Goal: Task Accomplishment & Management: Manage account settings

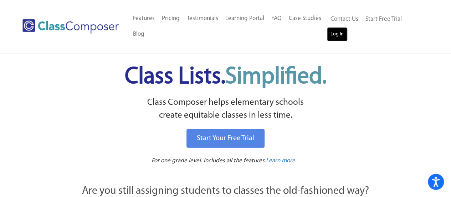
click at [335, 33] on link "Log In" at bounding box center [337, 34] width 20 height 14
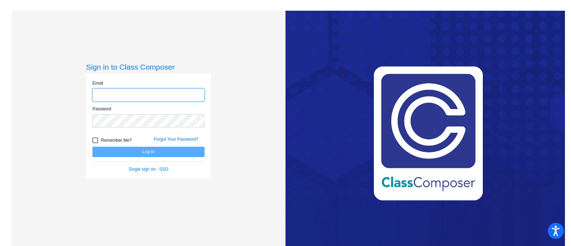
type input "[EMAIL_ADDRESS][DOMAIN_NAME]"
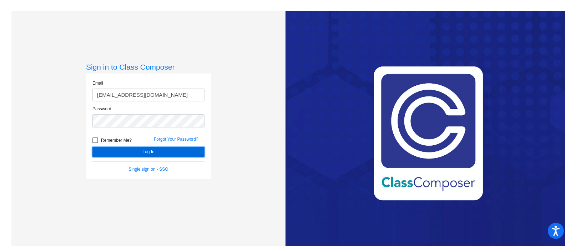
click at [144, 151] on button "Log In" at bounding box center [148, 152] width 112 height 10
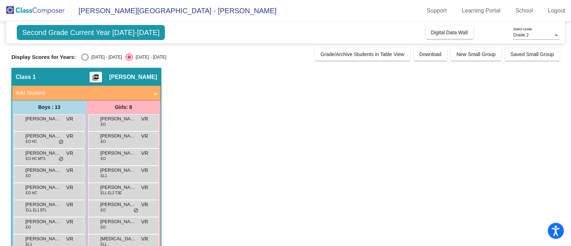
scroll to position [44, 0]
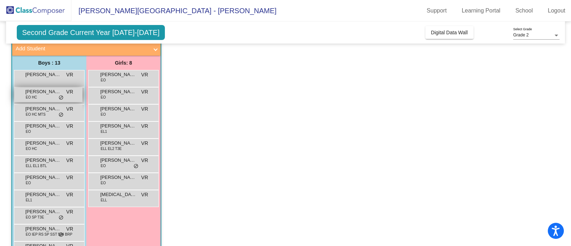
click at [39, 92] on span "Giancarlo Garcia" at bounding box center [43, 91] width 36 height 7
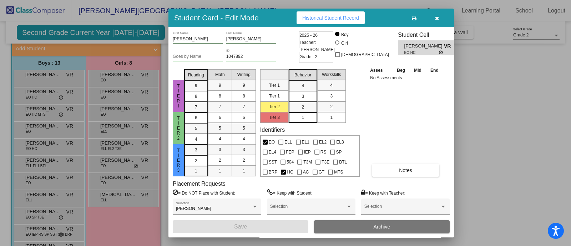
click at [30, 111] on div at bounding box center [285, 123] width 571 height 246
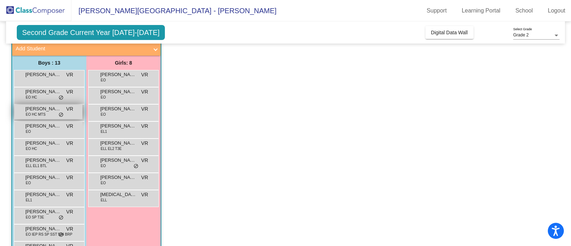
click at [47, 109] on span "Hadley Jones-McLain" at bounding box center [43, 108] width 36 height 7
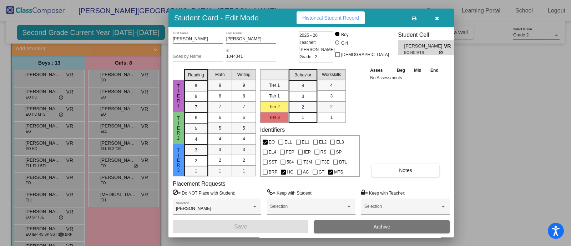
click at [40, 213] on div at bounding box center [285, 123] width 571 height 246
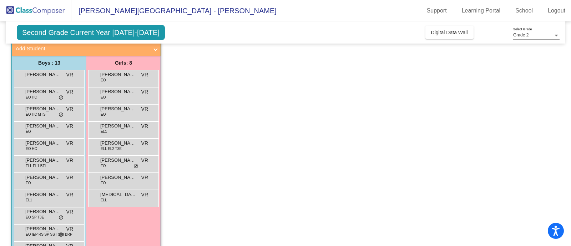
click at [40, 213] on span "Michael Rivera" at bounding box center [43, 211] width 36 height 7
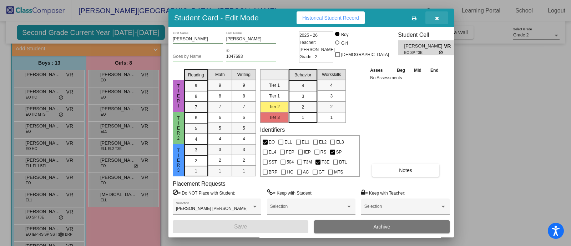
click at [436, 16] on icon "button" at bounding box center [437, 18] width 4 height 5
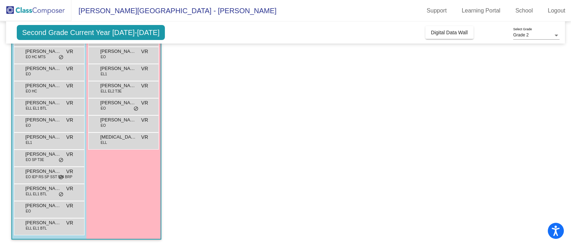
scroll to position [0, 0]
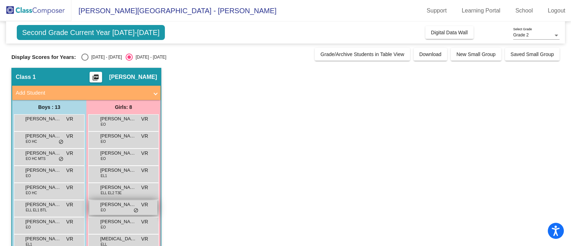
click at [119, 208] on div "Sophia R Gonzales EO VR lock do_not_disturb_alt" at bounding box center [123, 207] width 68 height 15
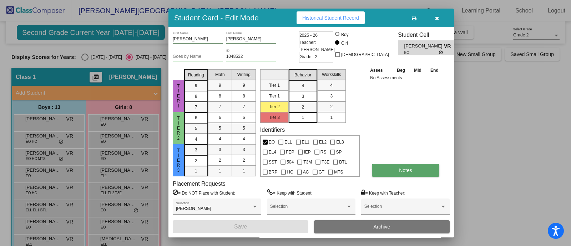
click at [408, 170] on span "Notes" at bounding box center [405, 170] width 13 height 6
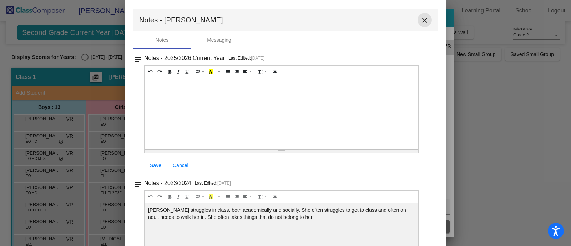
click at [420, 18] on mat-icon "close" at bounding box center [424, 20] width 9 height 9
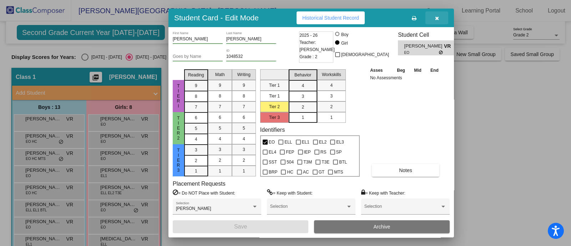
click at [435, 17] on icon "button" at bounding box center [437, 18] width 4 height 5
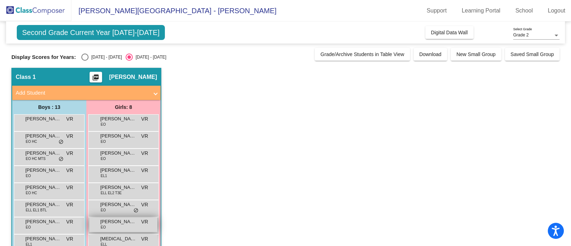
scroll to position [89, 0]
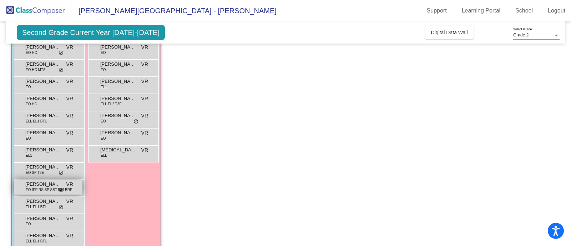
click at [45, 185] on span "Oscar Price" at bounding box center [43, 184] width 36 height 7
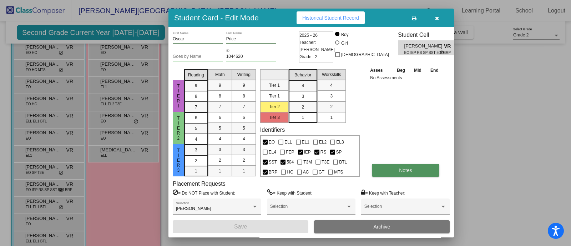
click at [405, 166] on button "Notes" at bounding box center [405, 170] width 67 height 13
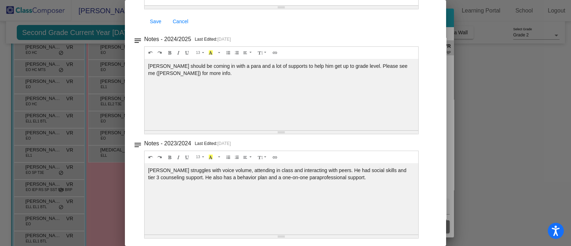
scroll to position [0, 0]
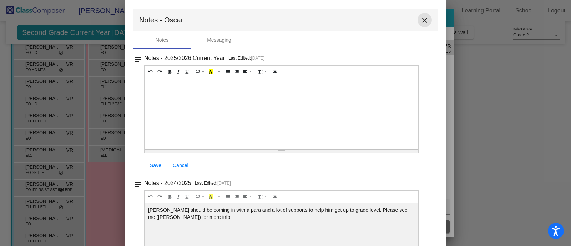
click at [422, 19] on mat-icon "close" at bounding box center [424, 20] width 9 height 9
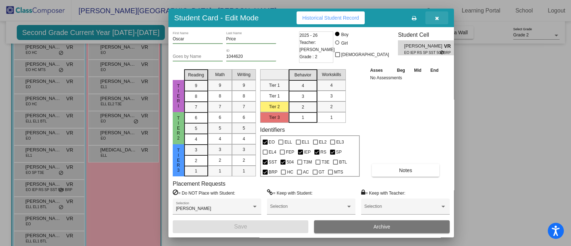
click at [437, 16] on icon "button" at bounding box center [437, 18] width 4 height 5
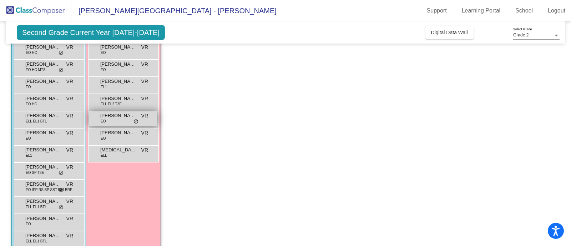
click at [114, 114] on span "Sophia R Gonzales" at bounding box center [118, 115] width 36 height 7
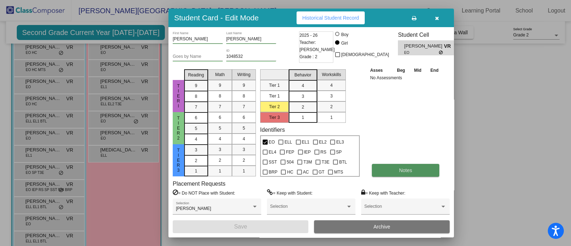
click at [402, 168] on span "Notes" at bounding box center [405, 170] width 13 height 6
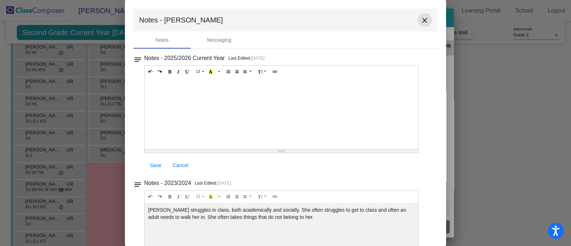
click at [420, 17] on mat-icon "close" at bounding box center [424, 20] width 9 height 9
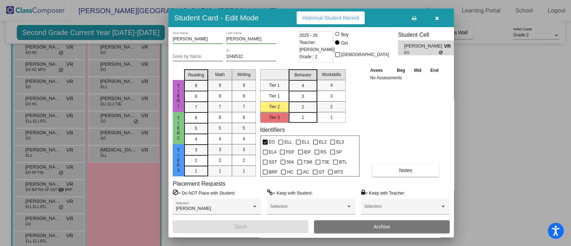
click at [437, 15] on span "button" at bounding box center [437, 18] width 4 height 6
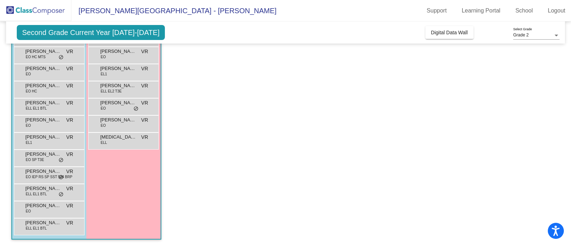
scroll to position [57, 0]
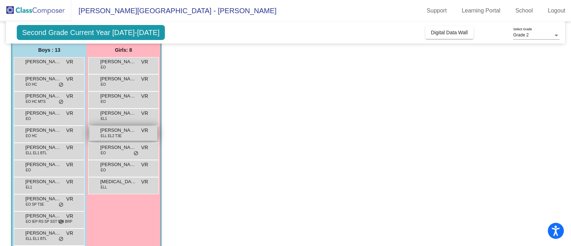
click at [121, 133] on span "ELL EL2 T3E" at bounding box center [111, 135] width 21 height 5
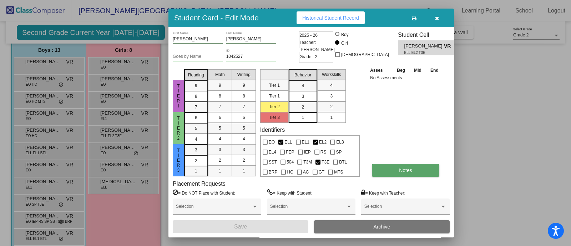
click at [387, 169] on button "Notes" at bounding box center [405, 170] width 67 height 13
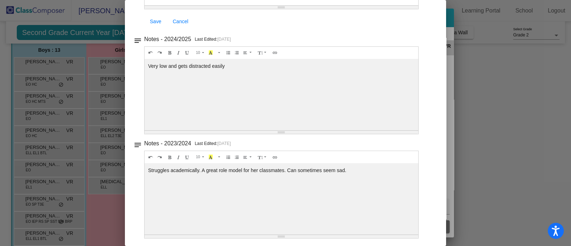
scroll to position [0, 0]
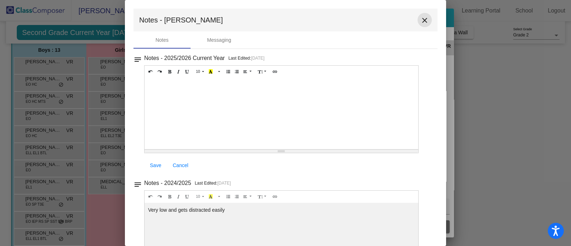
click at [420, 19] on mat-icon "close" at bounding box center [424, 20] width 9 height 9
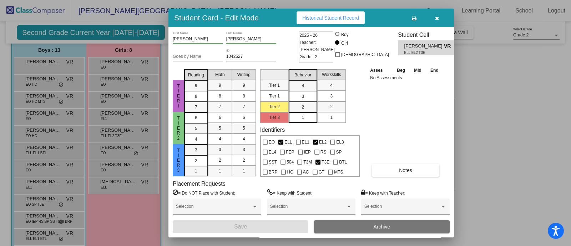
click at [437, 16] on icon "button" at bounding box center [437, 18] width 4 height 5
